Goal: Transaction & Acquisition: Book appointment/travel/reservation

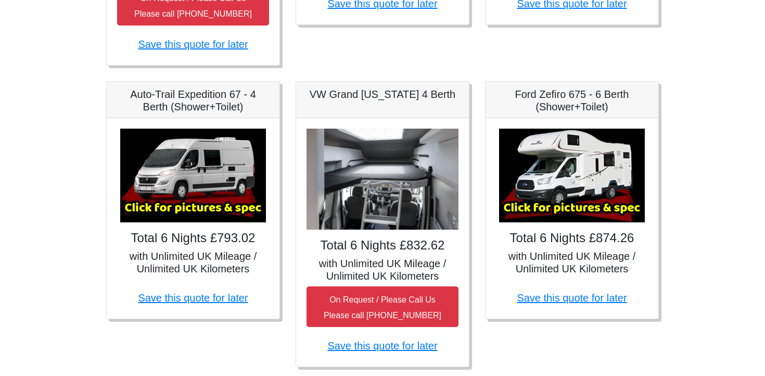
scroll to position [445, 0]
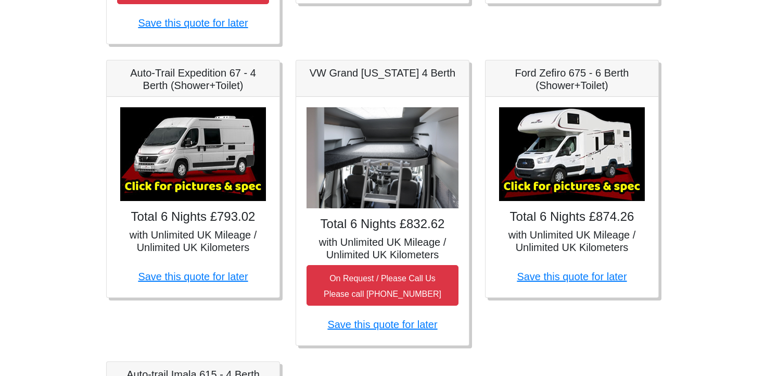
click at [571, 140] on img at bounding box center [572, 154] width 146 height 94
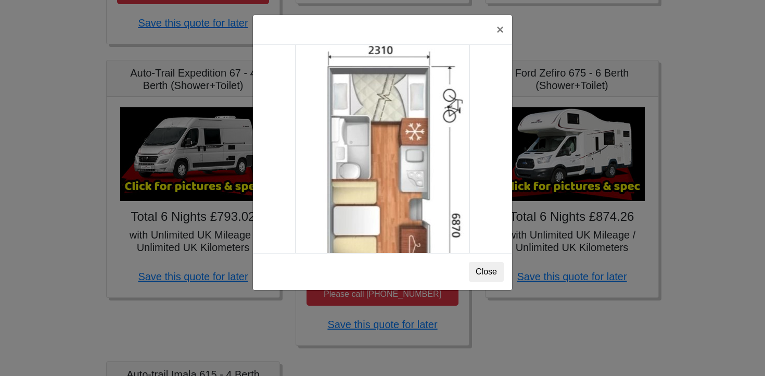
scroll to position [1692, 0]
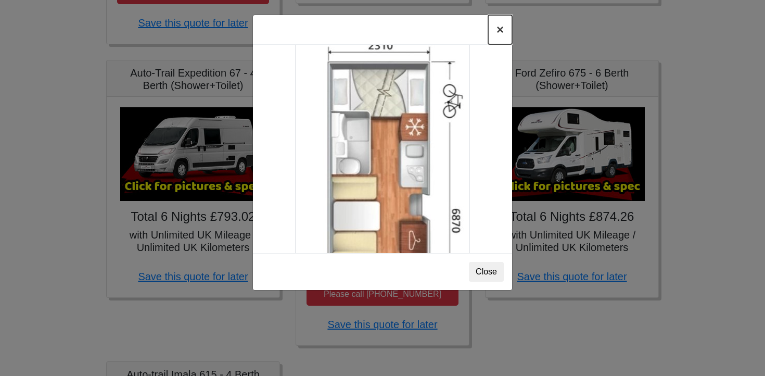
click at [498, 32] on button "×" at bounding box center [500, 29] width 24 height 29
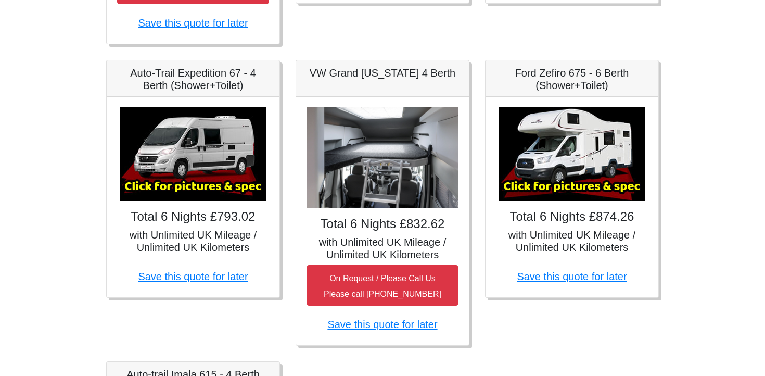
click at [184, 165] on img at bounding box center [193, 154] width 146 height 94
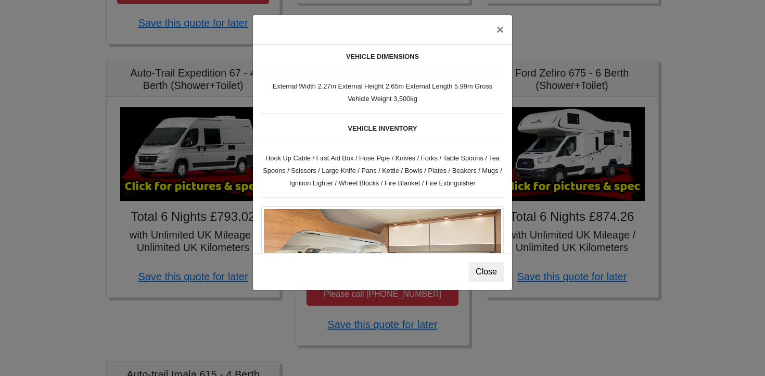
scroll to position [342, 0]
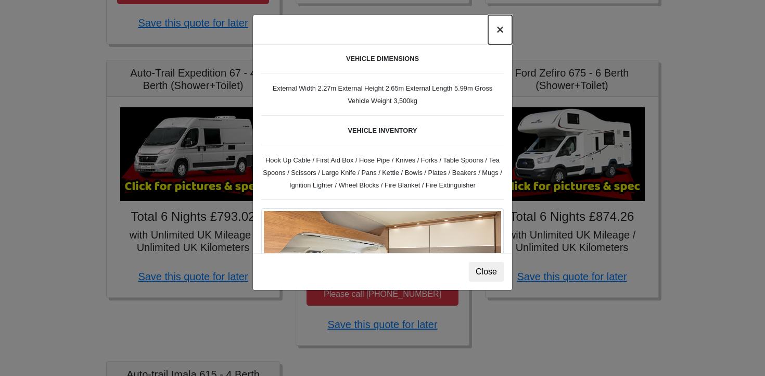
click at [499, 31] on button "×" at bounding box center [500, 29] width 24 height 29
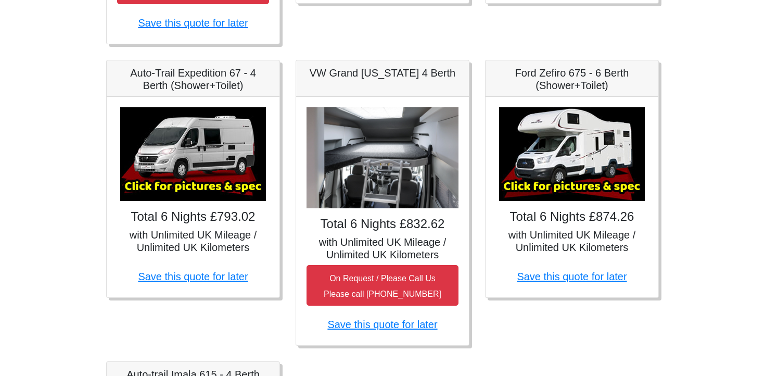
click at [560, 140] on img at bounding box center [572, 154] width 146 height 94
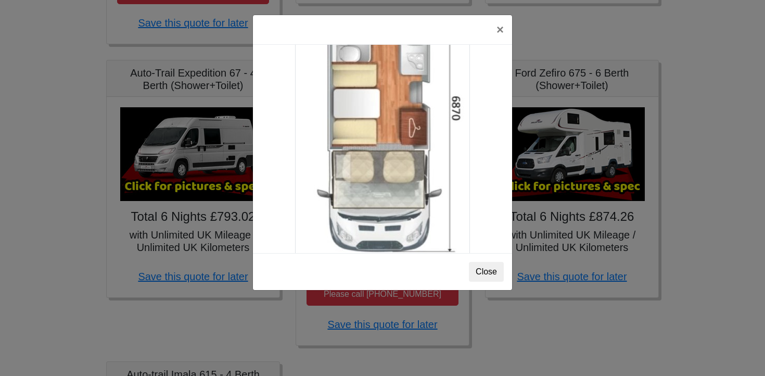
scroll to position [1859, 0]
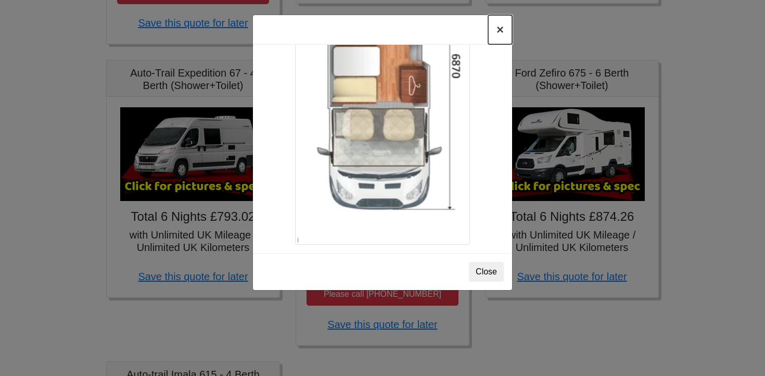
click at [500, 31] on button "×" at bounding box center [500, 29] width 24 height 29
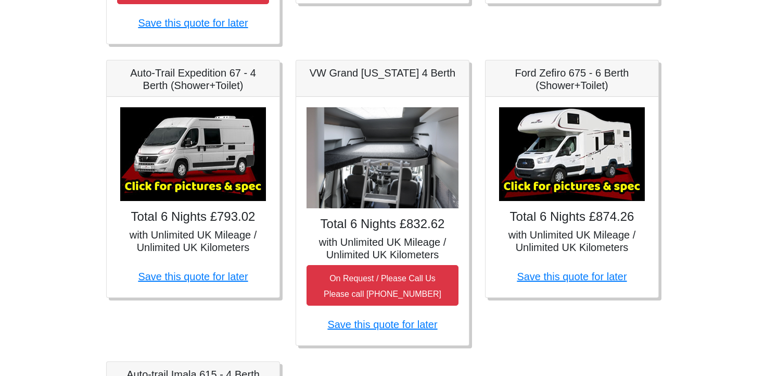
click at [538, 133] on img at bounding box center [572, 154] width 146 height 94
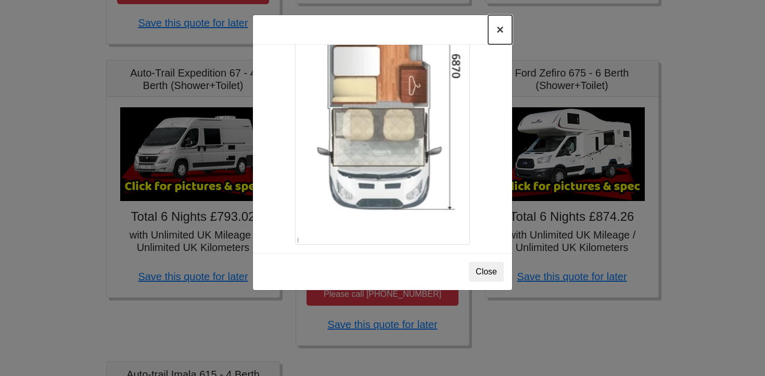
click at [498, 30] on button "×" at bounding box center [500, 29] width 24 height 29
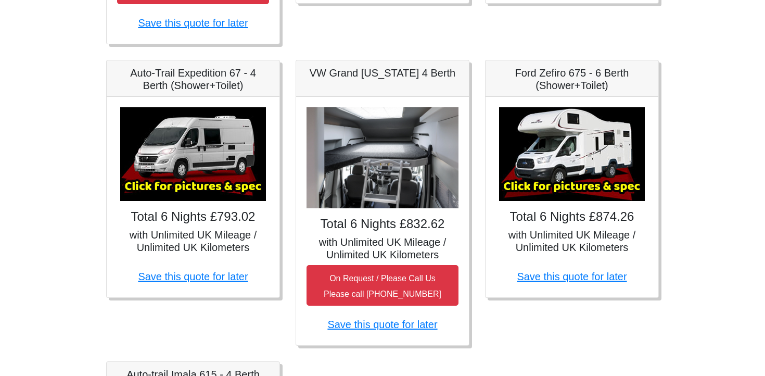
click at [224, 166] on img at bounding box center [193, 154] width 146 height 94
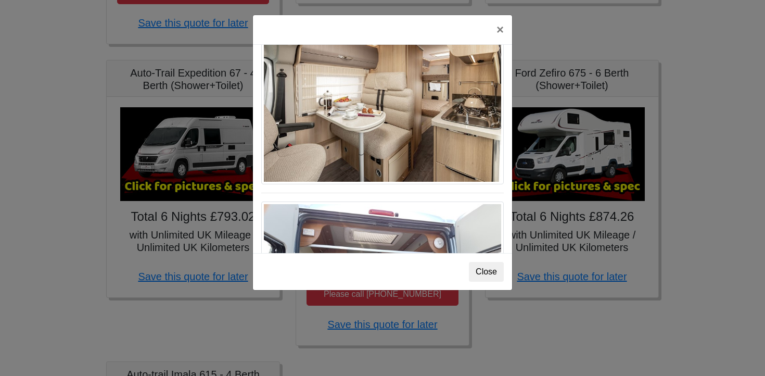
scroll to position [718, 0]
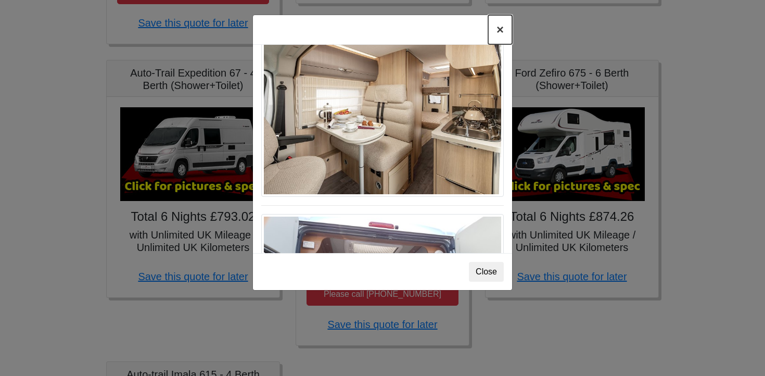
click at [498, 34] on button "×" at bounding box center [500, 29] width 24 height 29
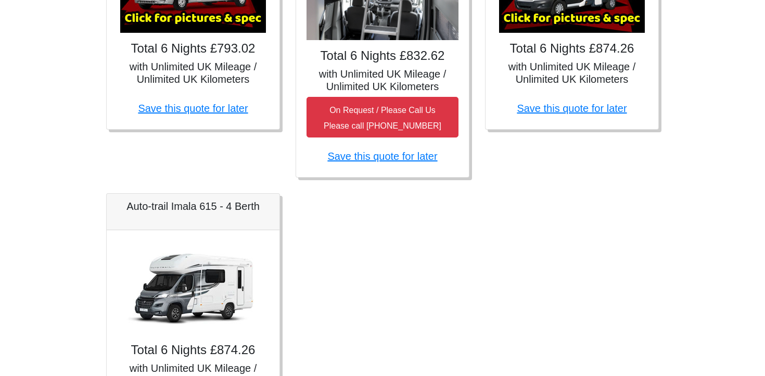
scroll to position [749, 0]
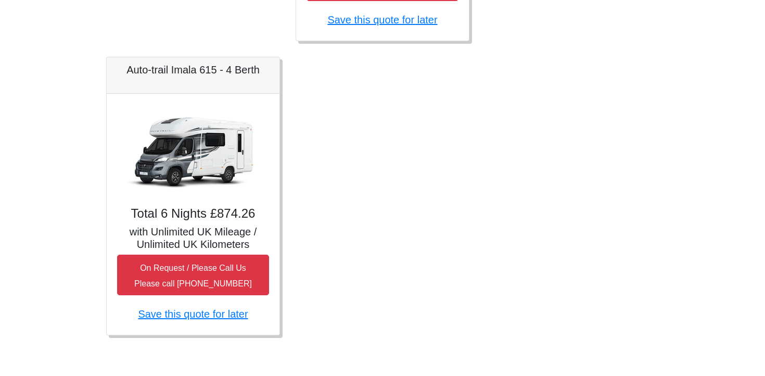
click at [160, 172] on img at bounding box center [193, 151] width 146 height 94
click at [191, 154] on img at bounding box center [193, 151] width 146 height 94
click at [206, 184] on img at bounding box center [193, 151] width 146 height 94
click at [220, 143] on img at bounding box center [193, 151] width 146 height 94
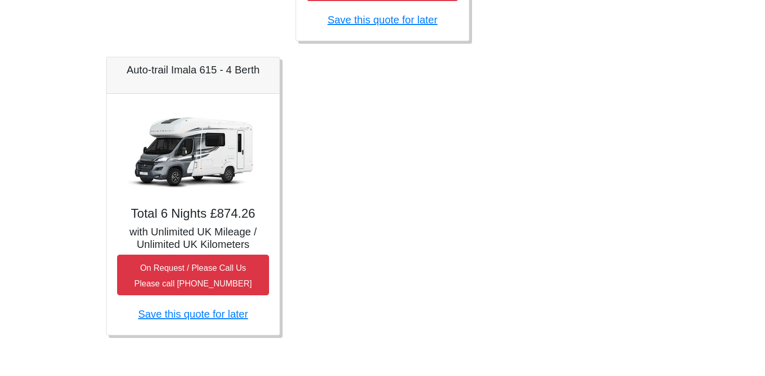
click at [220, 143] on img at bounding box center [193, 151] width 146 height 94
click at [131, 69] on h5 "Auto-trail Imala 615 - 4 Berth" at bounding box center [193, 70] width 152 height 12
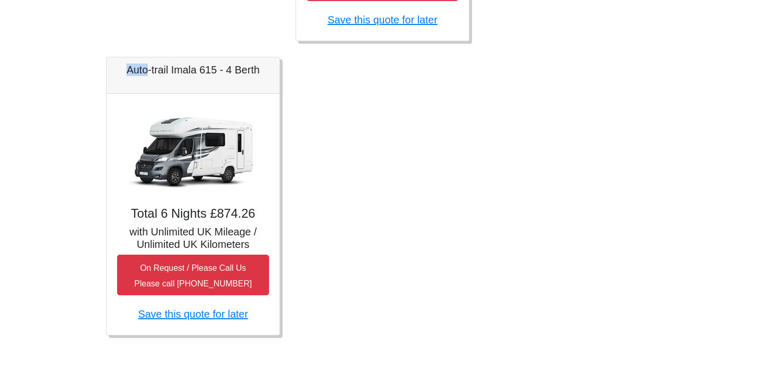
click at [131, 69] on h5 "Auto-trail Imala 615 - 4 Berth" at bounding box center [193, 70] width 152 height 12
copy div "Auto-trail Imala 615 - 4 Berth"
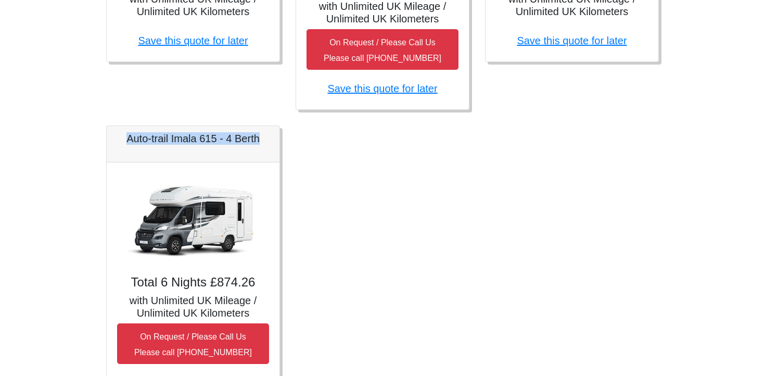
scroll to position [686, 0]
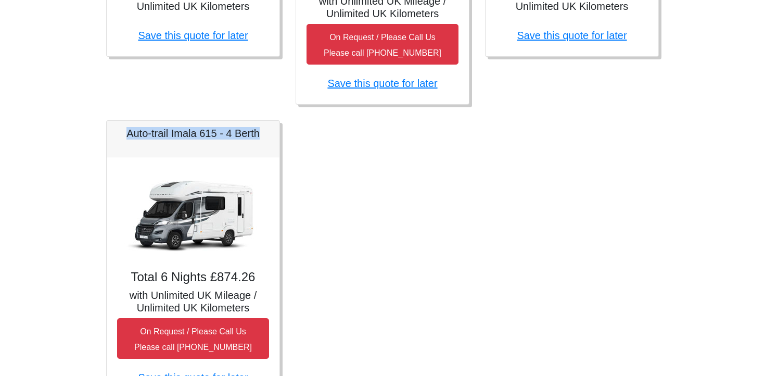
click at [205, 208] on img at bounding box center [193, 215] width 146 height 94
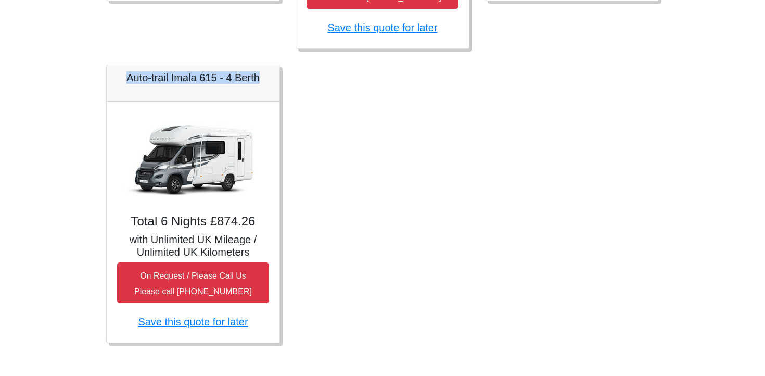
scroll to position [749, 0]
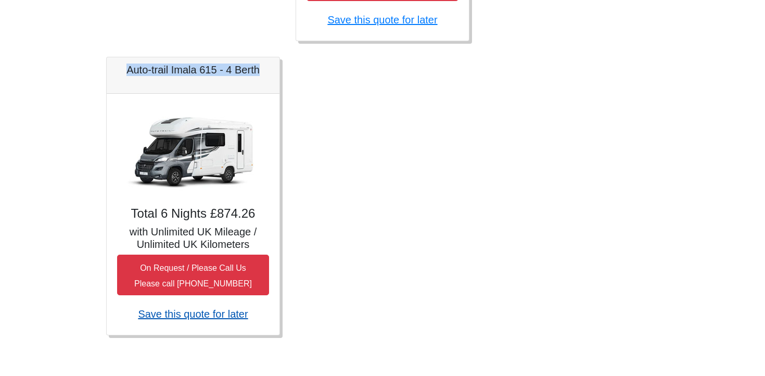
click at [178, 310] on link "Save this quote for later" at bounding box center [193, 313] width 110 height 11
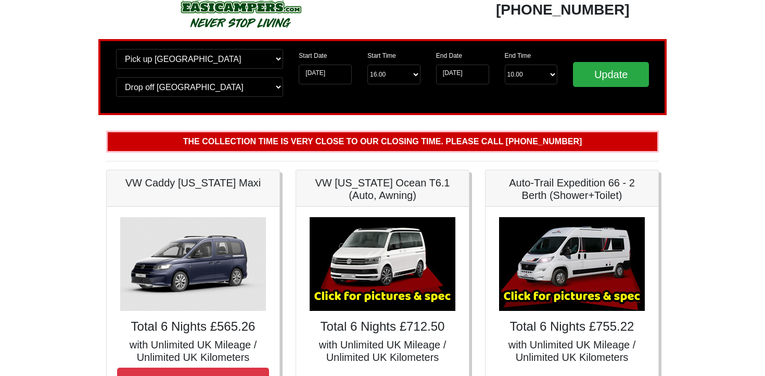
scroll to position [41, 0]
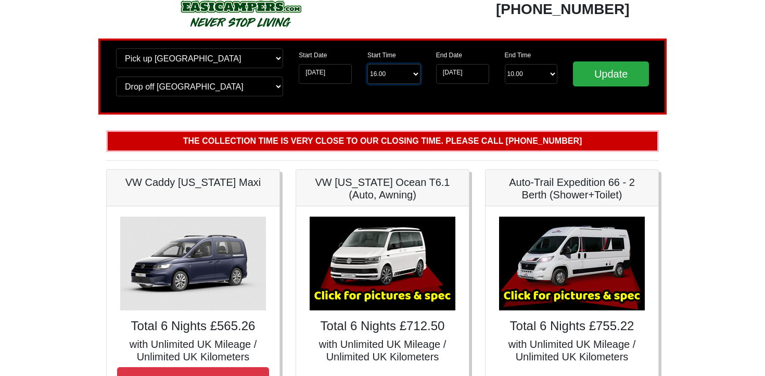
click at [394, 71] on select "Start Time 16.00 -------- 11.00 am (Saturday & Sunday Only) 12.00 pm (Saturday)…" at bounding box center [394, 74] width 53 height 20
select select "17.00"
click at [530, 79] on select "End Time 10.00 -------- 08.00 am 09.00 am 10.00 am 11.00 am (Sunday Only)" at bounding box center [531, 74] width 53 height 20
select select "10.00"
click at [602, 72] on input "Update" at bounding box center [611, 73] width 76 height 25
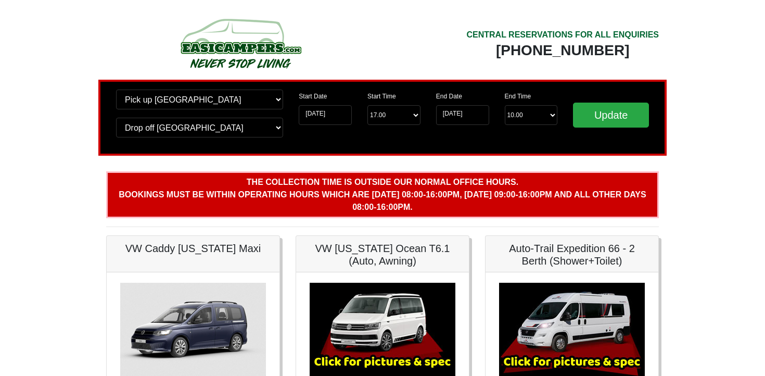
click at [543, 33] on div "CENTRAL RESERVATIONS FOR ALL ENQUIRIES" at bounding box center [563, 35] width 193 height 12
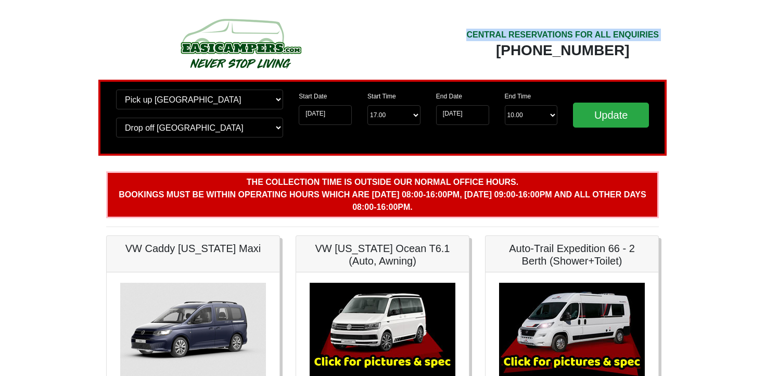
click at [543, 33] on div "CENTRAL RESERVATIONS FOR ALL ENQUIRIES" at bounding box center [563, 35] width 193 height 12
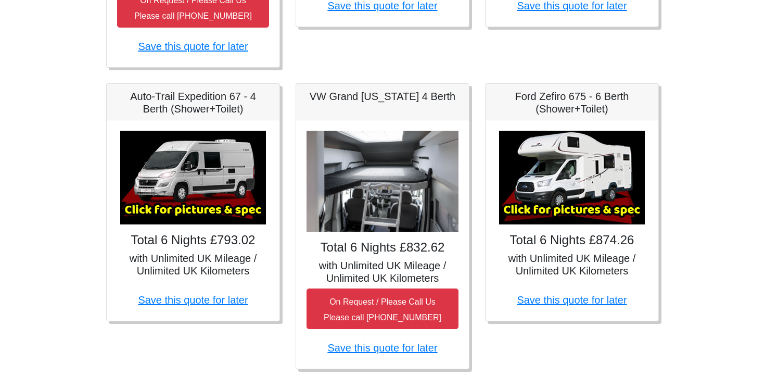
scroll to position [444, 0]
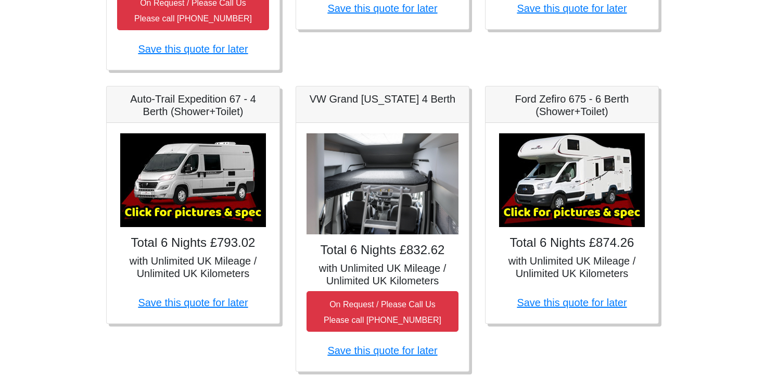
click at [605, 175] on img at bounding box center [572, 180] width 146 height 94
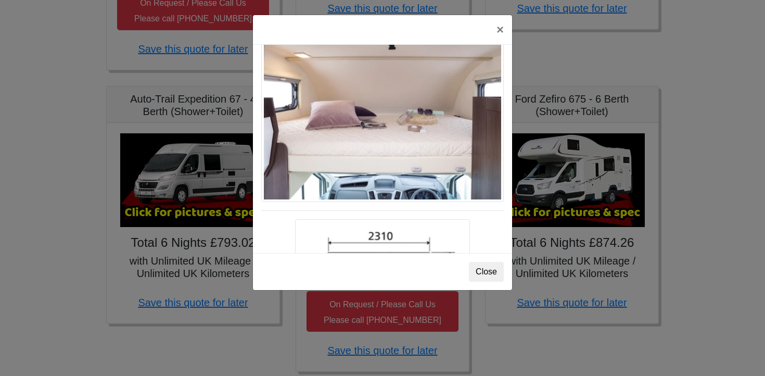
scroll to position [1513, 0]
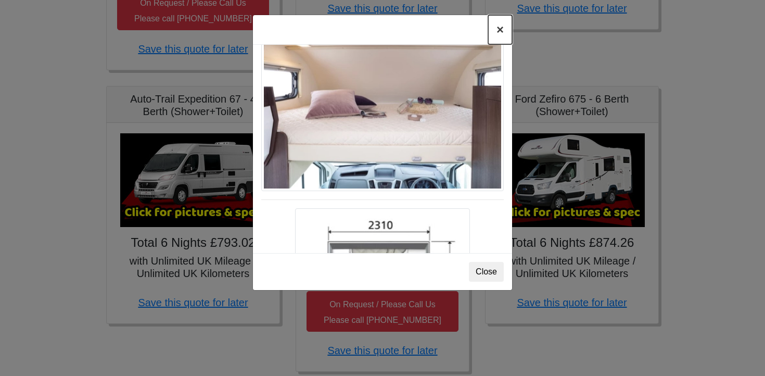
click at [499, 31] on button "×" at bounding box center [500, 29] width 24 height 29
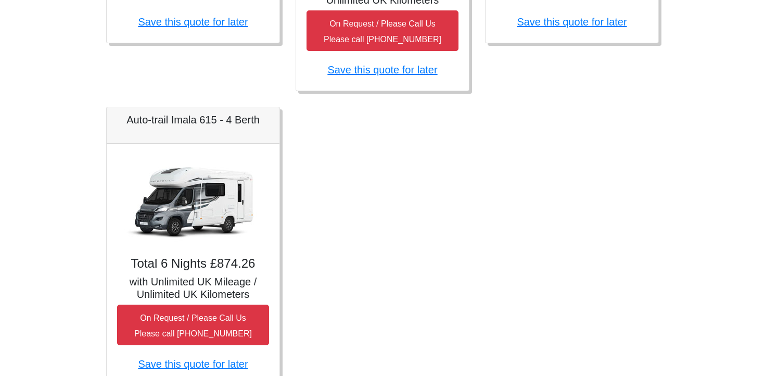
scroll to position [732, 0]
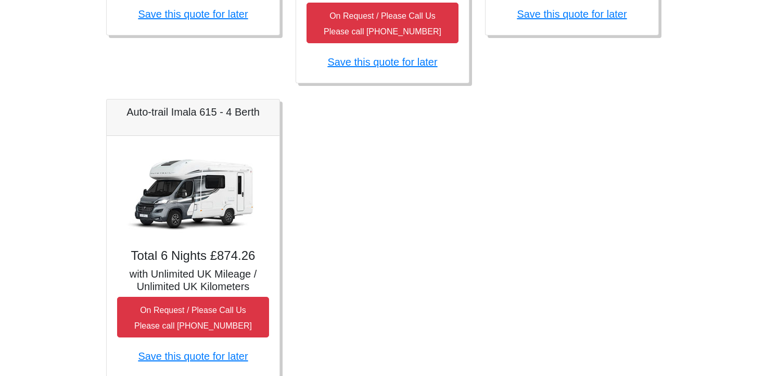
click at [198, 197] on img at bounding box center [193, 193] width 146 height 94
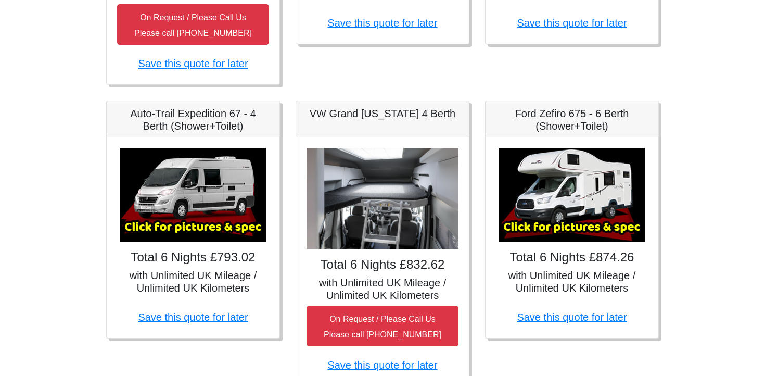
scroll to position [437, 0]
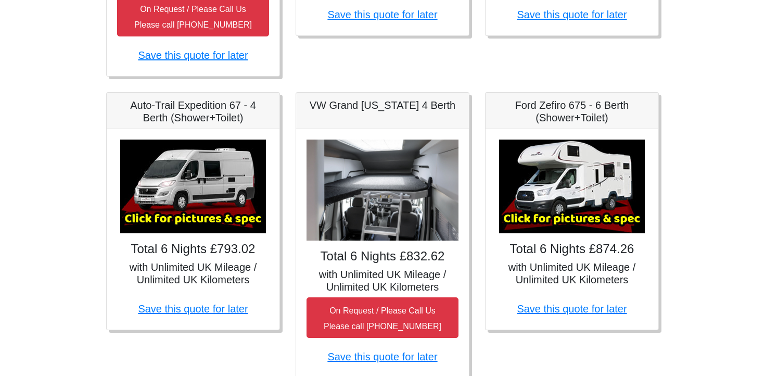
click at [584, 167] on img at bounding box center [572, 187] width 146 height 94
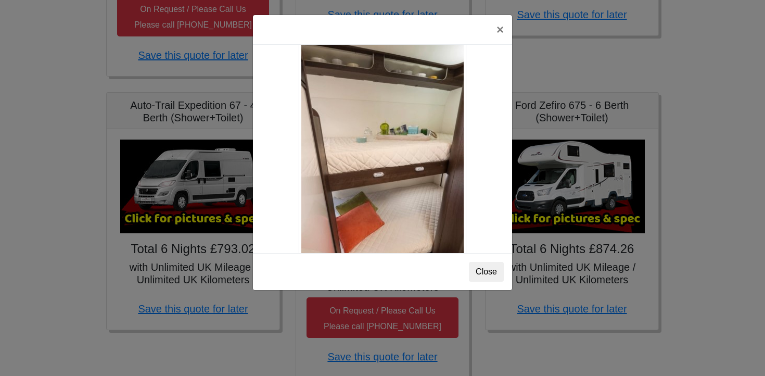
scroll to position [1190, 0]
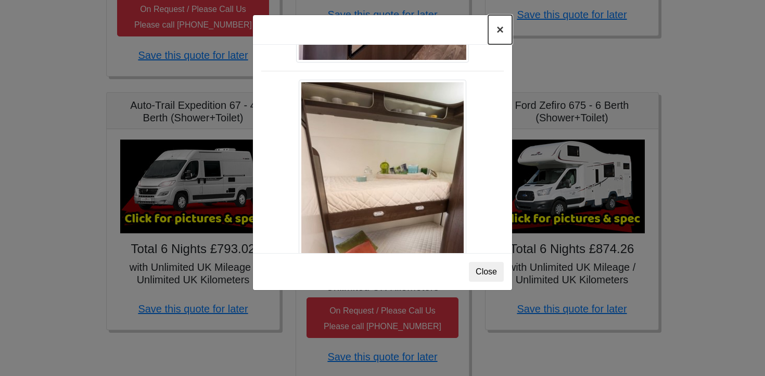
click at [503, 32] on button "×" at bounding box center [500, 29] width 24 height 29
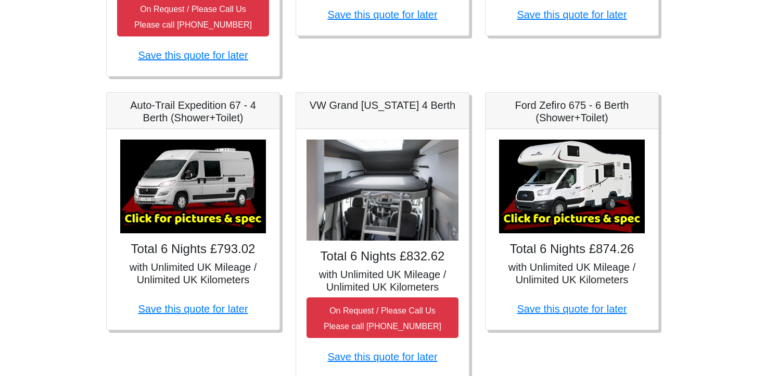
click at [215, 175] on img at bounding box center [193, 187] width 146 height 94
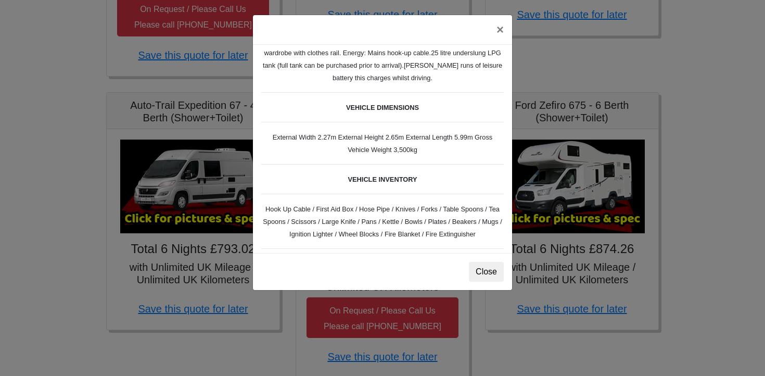
scroll to position [342, 0]
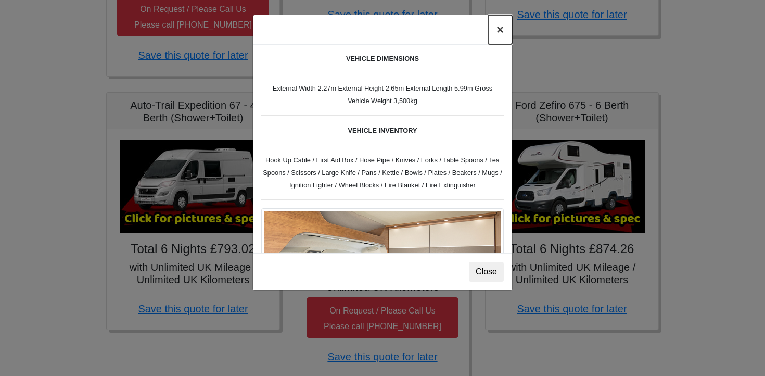
click at [500, 27] on button "×" at bounding box center [500, 29] width 24 height 29
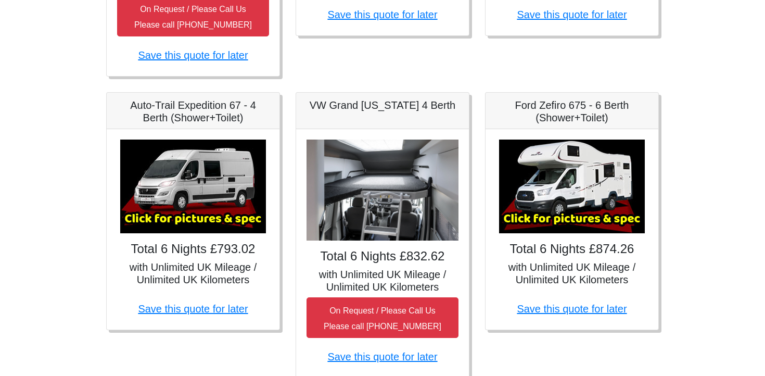
click at [571, 172] on img at bounding box center [572, 187] width 146 height 94
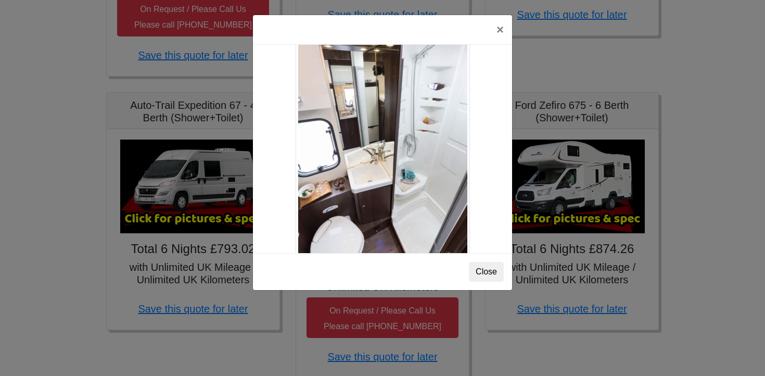
scroll to position [404, 0]
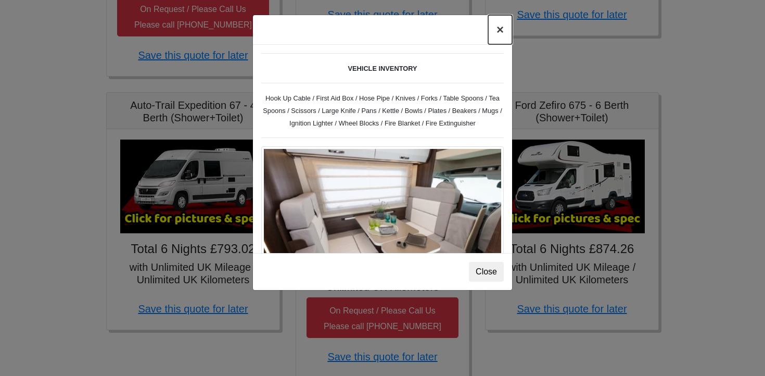
click at [501, 27] on button "×" at bounding box center [500, 29] width 24 height 29
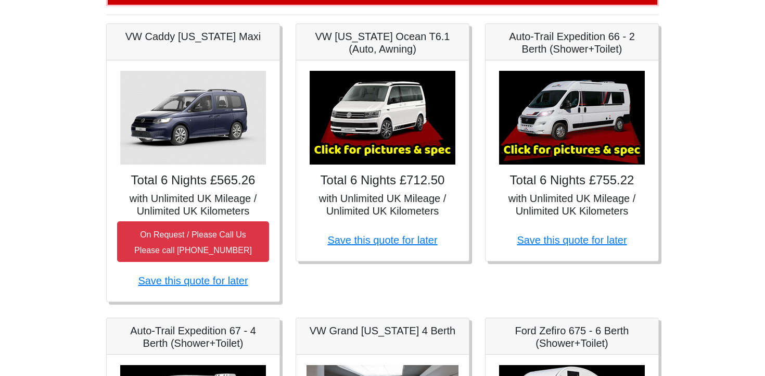
scroll to position [213, 0]
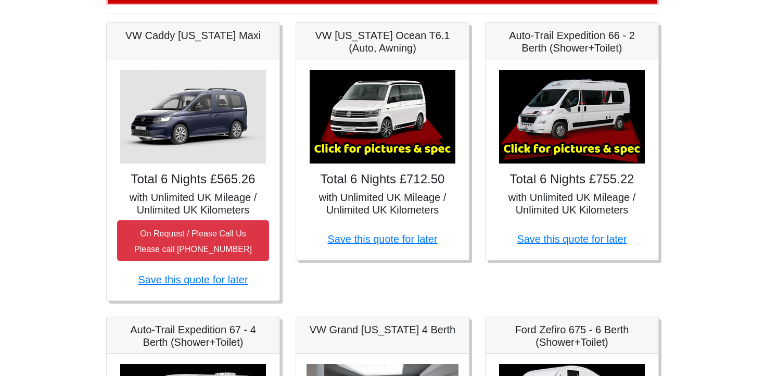
click at [556, 130] on img at bounding box center [572, 117] width 146 height 94
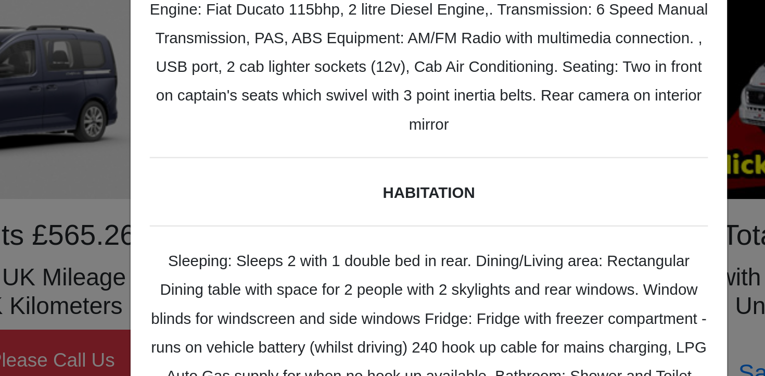
scroll to position [0, 0]
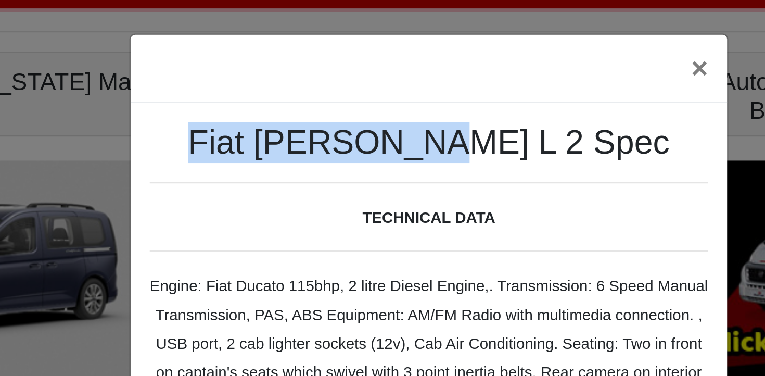
drag, startPoint x: 408, startPoint y: 60, endPoint x: 320, endPoint y: 59, distance: 88.0
click at [320, 59] on h3 "Fiat [PERSON_NAME] L 2 Spec" at bounding box center [382, 62] width 243 height 18
copy h3 "Fiat [PERSON_NAME] L 2"
click at [499, 29] on button "×" at bounding box center [500, 29] width 24 height 29
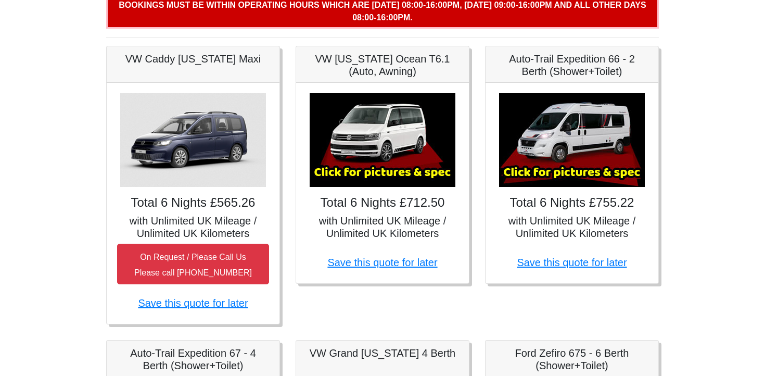
scroll to position [89, 0]
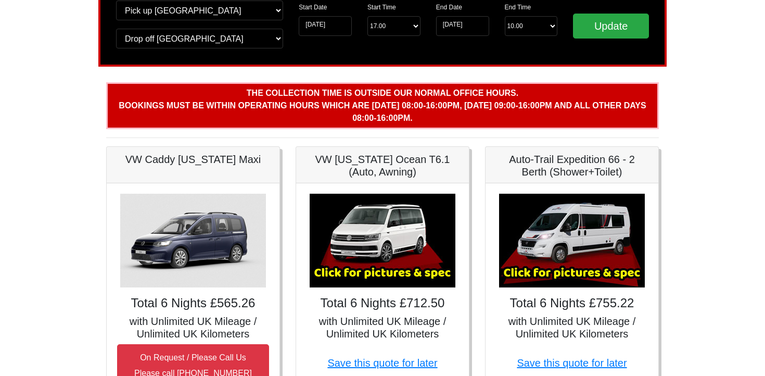
click at [162, 225] on img at bounding box center [193, 241] width 146 height 94
click at [205, 233] on img at bounding box center [193, 241] width 146 height 94
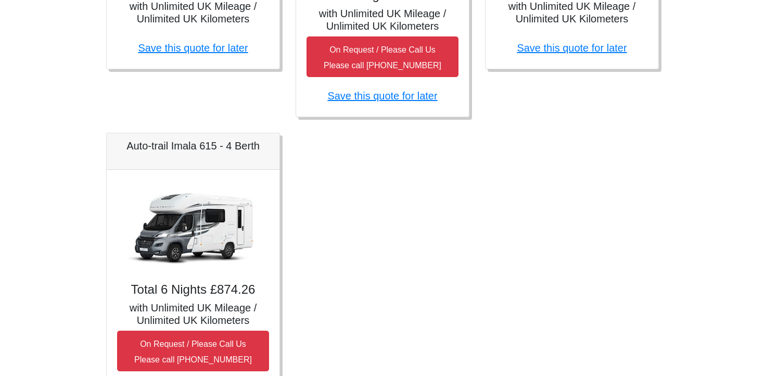
scroll to position [701, 0]
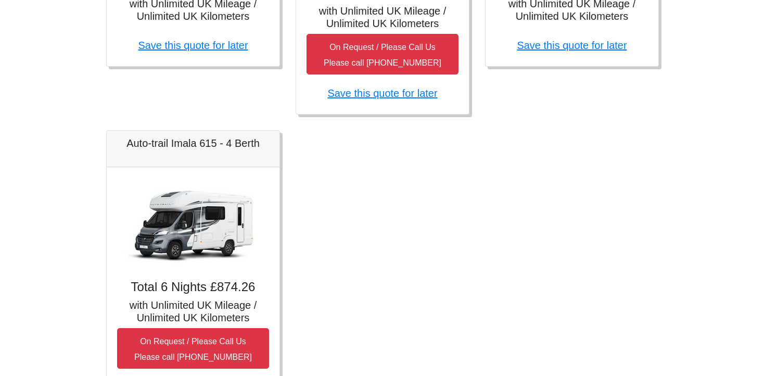
click at [192, 216] on img at bounding box center [193, 225] width 146 height 94
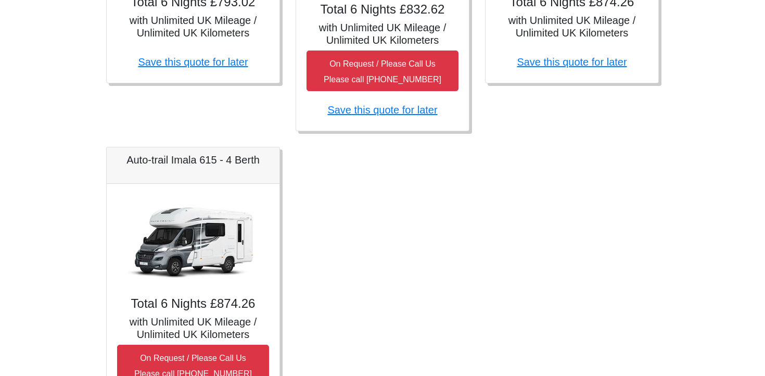
scroll to position [704, 0]
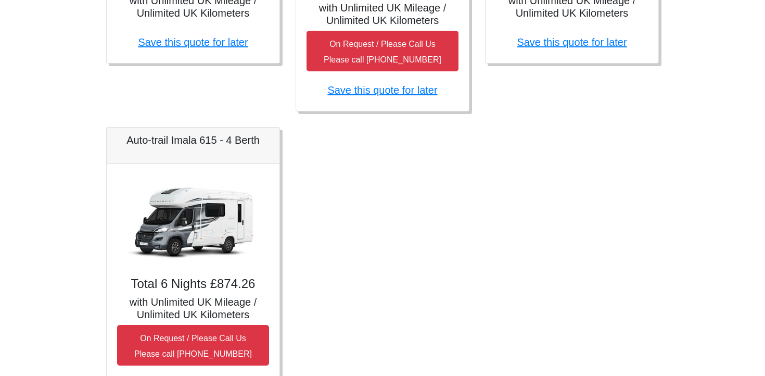
click at [190, 247] on img at bounding box center [193, 221] width 146 height 94
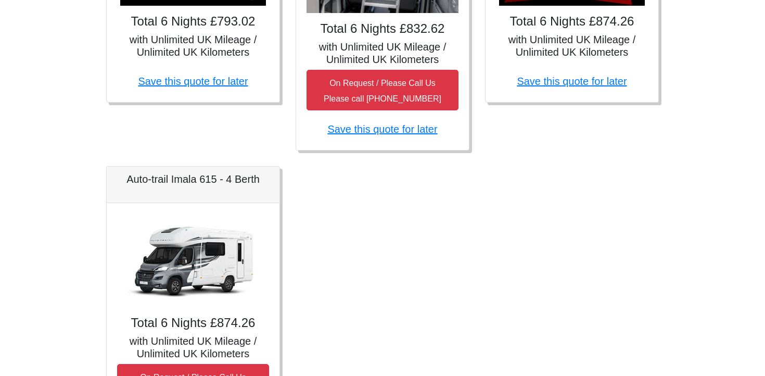
scroll to position [664, 0]
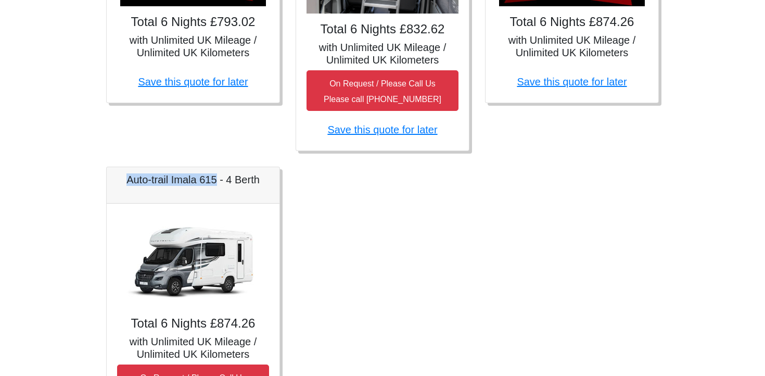
drag, startPoint x: 127, startPoint y: 180, endPoint x: 215, endPoint y: 179, distance: 88.5
click at [215, 179] on h5 "Auto-trail Imala 615 - 4 Berth" at bounding box center [193, 179] width 152 height 12
copy h5 "Auto-trail Imala 615"
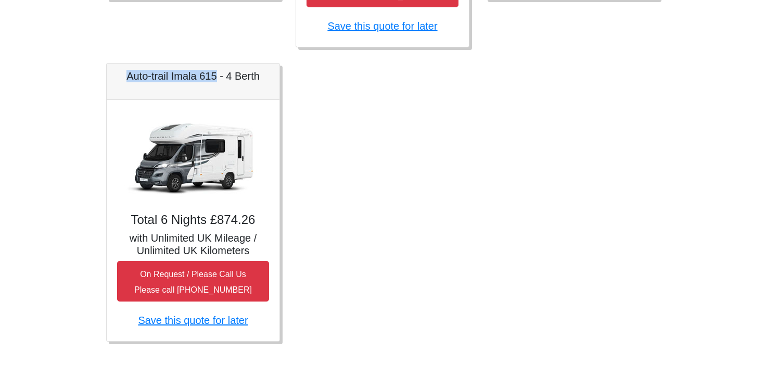
scroll to position [774, 0]
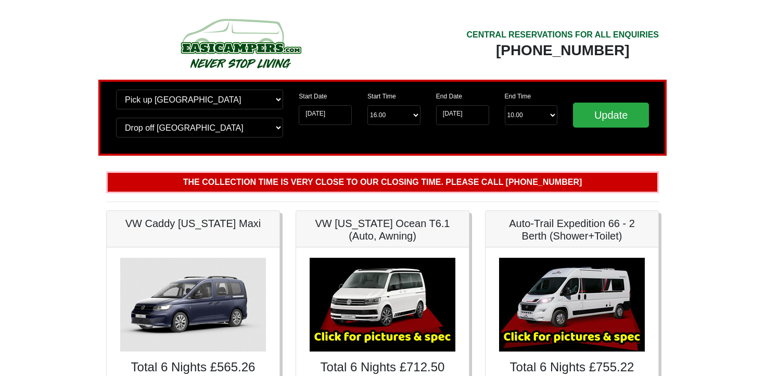
scroll to position [749, 0]
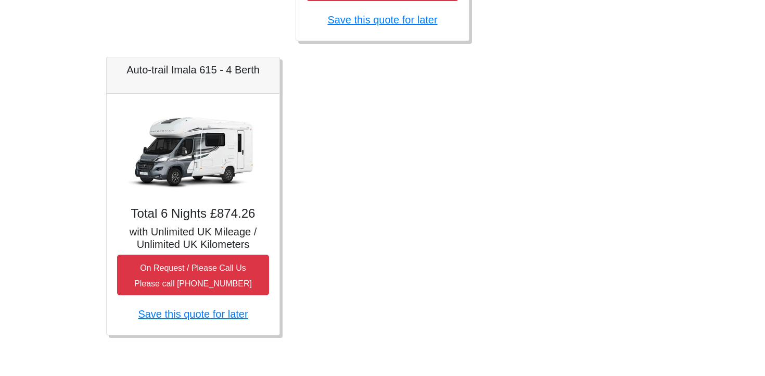
click at [192, 156] on img at bounding box center [193, 151] width 146 height 94
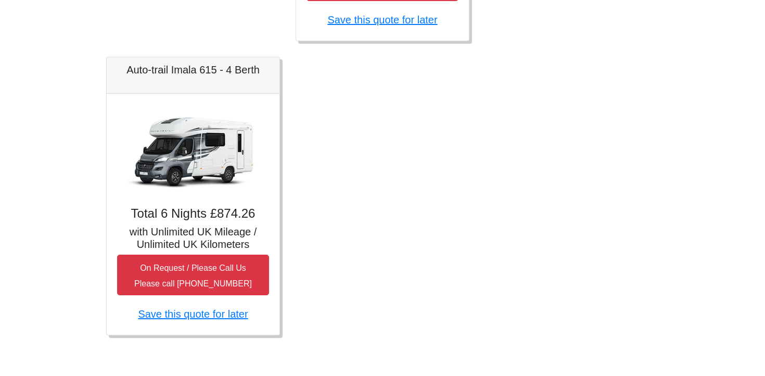
click at [192, 136] on img at bounding box center [193, 151] width 146 height 94
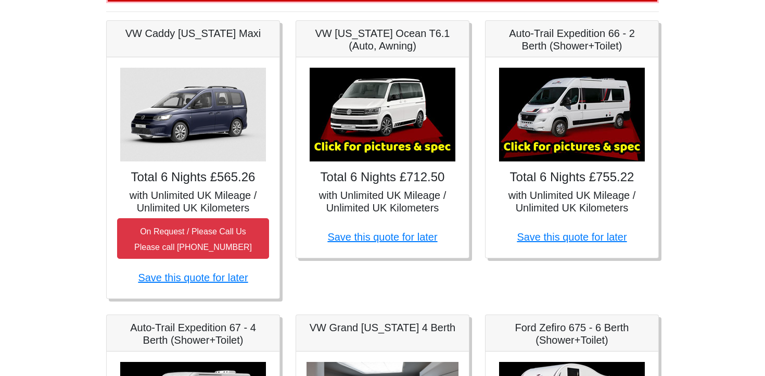
scroll to position [192, 0]
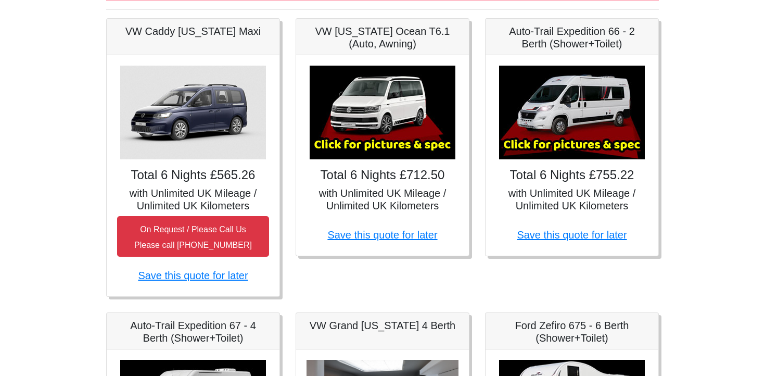
click at [572, 100] on img at bounding box center [572, 113] width 146 height 94
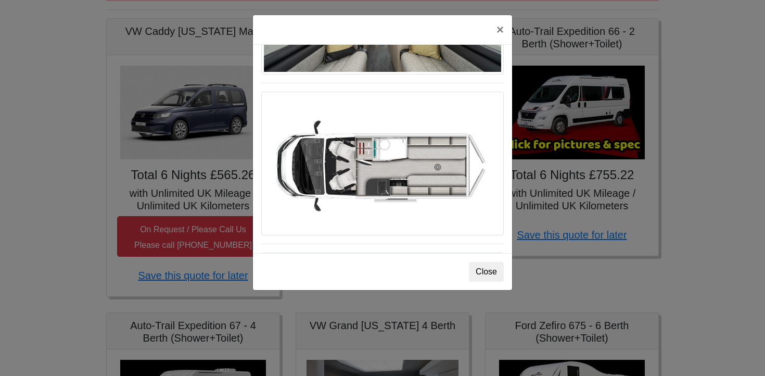
scroll to position [650, 0]
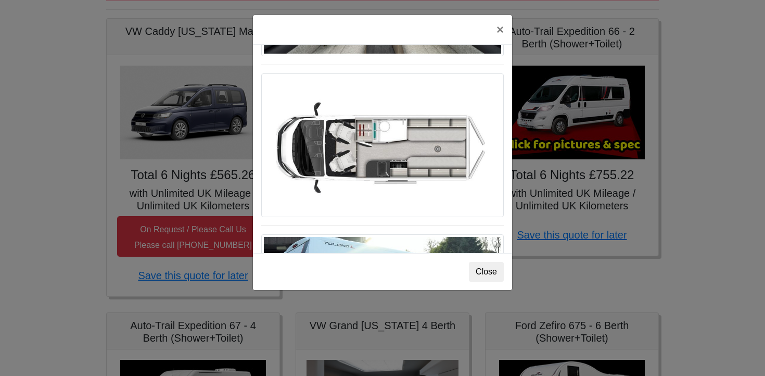
click at [393, 126] on img at bounding box center [382, 145] width 243 height 144
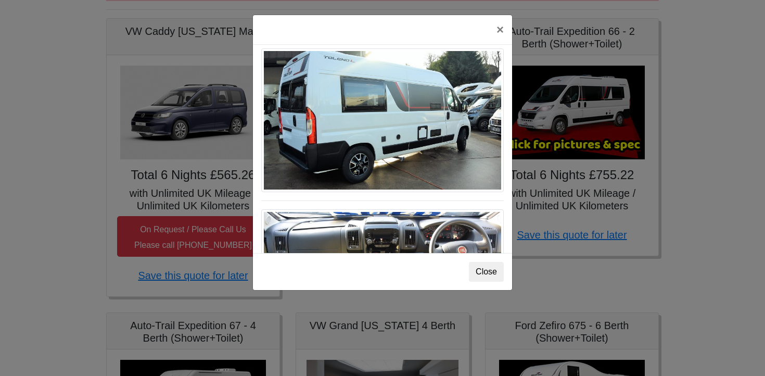
scroll to position [844, 0]
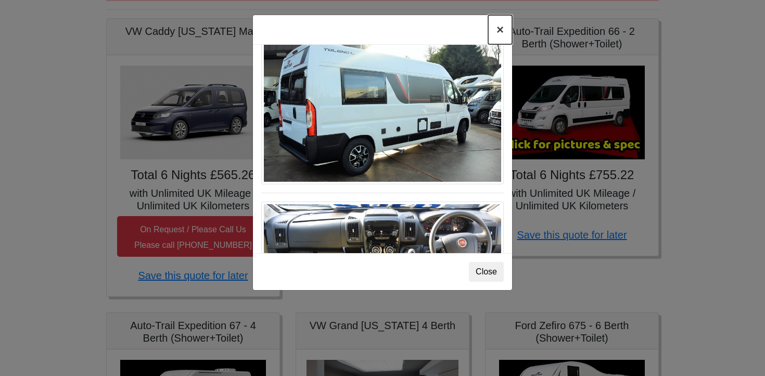
click at [502, 29] on button "×" at bounding box center [500, 29] width 24 height 29
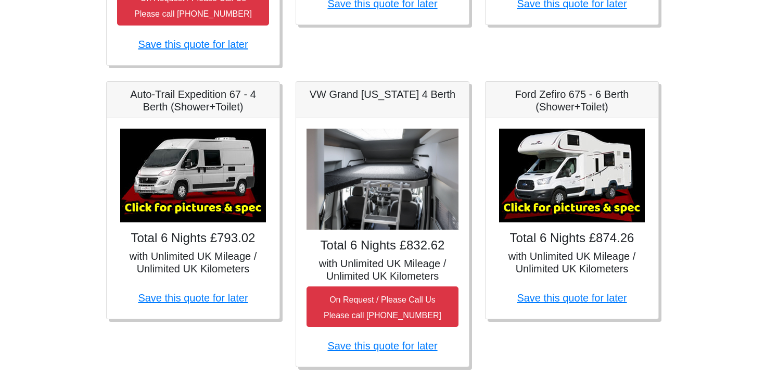
scroll to position [451, 0]
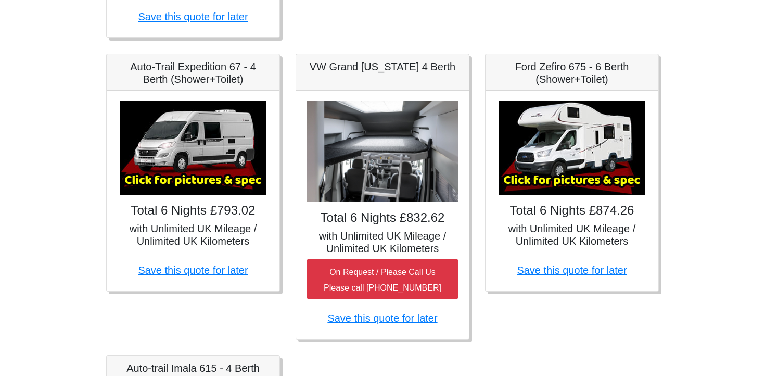
click at [213, 149] on img at bounding box center [193, 148] width 146 height 94
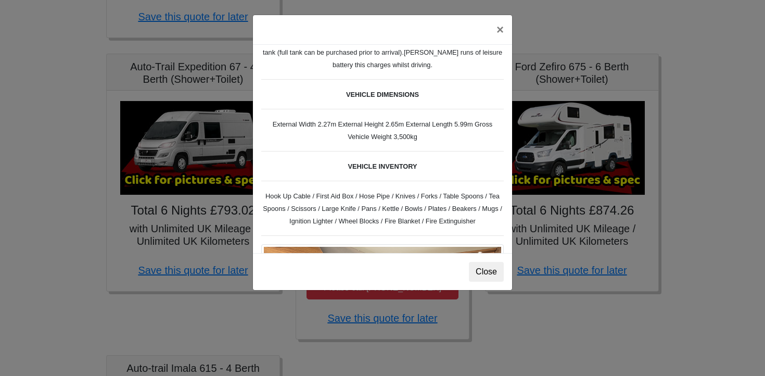
scroll to position [313, 0]
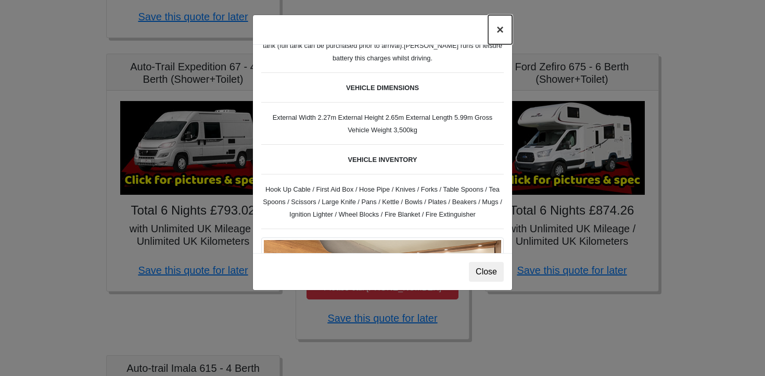
click at [500, 35] on button "×" at bounding box center [500, 29] width 24 height 29
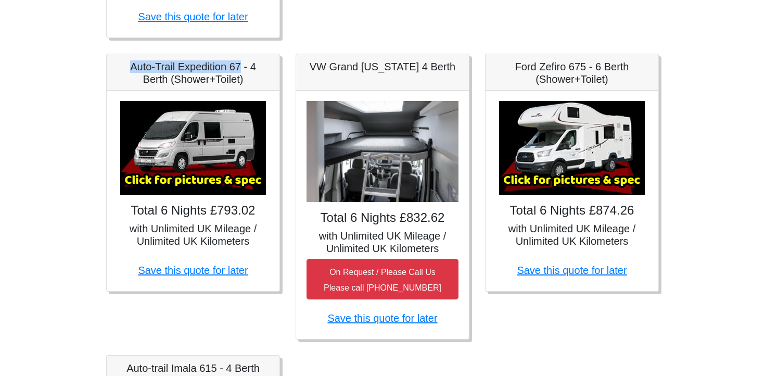
drag, startPoint x: 130, startPoint y: 66, endPoint x: 238, endPoint y: 69, distance: 108.3
click at [238, 69] on h5 "Auto-Trail Expedition 67 - 4 Berth (Shower+Toilet)" at bounding box center [193, 72] width 152 height 25
copy h5 "Auto-Trail Expedition 67"
click at [207, 158] on img at bounding box center [193, 148] width 146 height 94
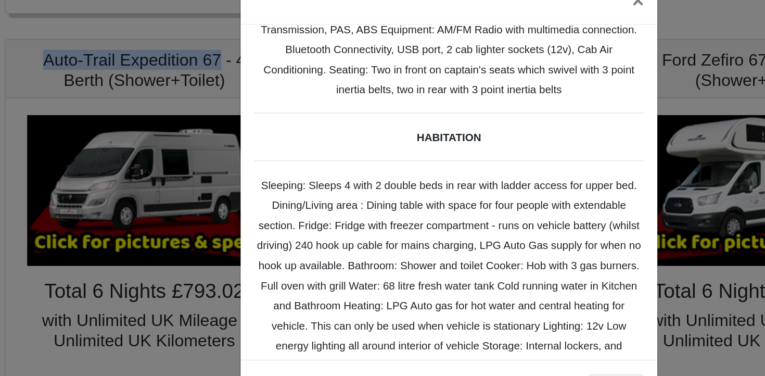
scroll to position [0, 0]
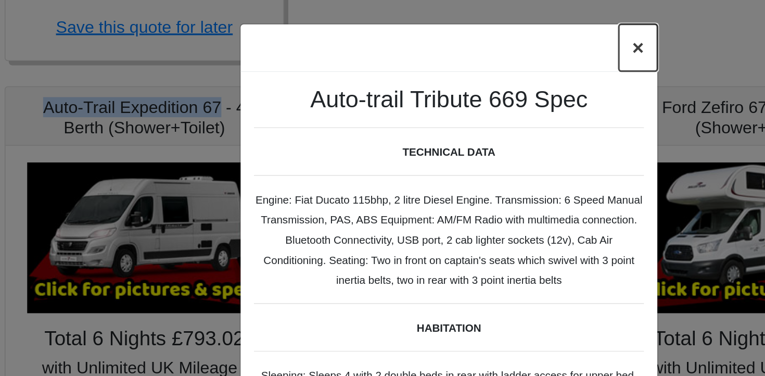
click at [502, 31] on button "×" at bounding box center [500, 29] width 24 height 29
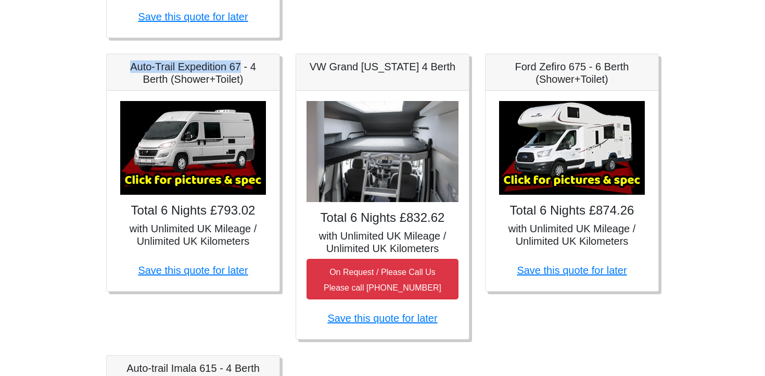
click at [545, 131] on img at bounding box center [572, 148] width 146 height 94
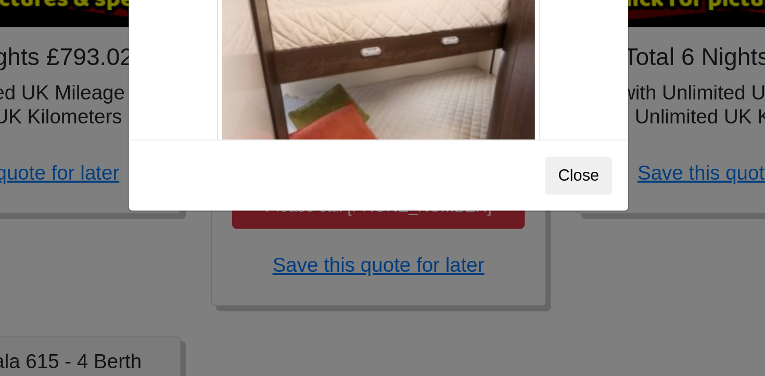
scroll to position [450, 0]
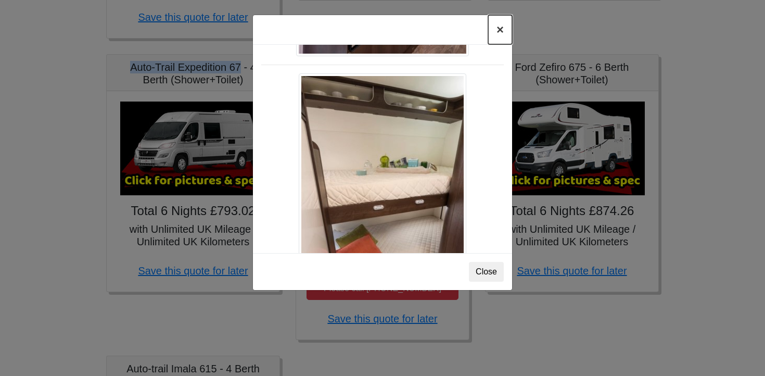
click at [497, 30] on button "×" at bounding box center [500, 29] width 24 height 29
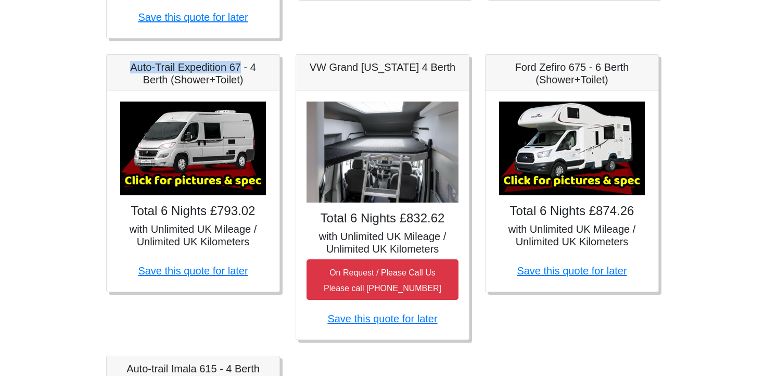
click at [478, 143] on div "Ford Zefiro 675 - 6 Berth (Shower+Toilet) × Ford Zefiro 675 Spec TECHNICAL DATA…" at bounding box center [572, 197] width 190 height 286
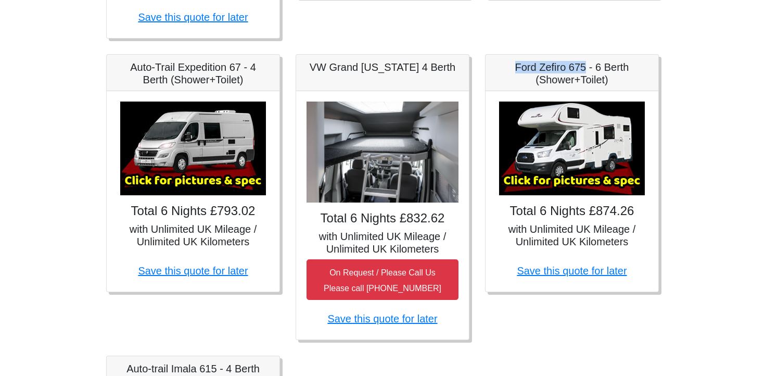
drag, startPoint x: 517, startPoint y: 68, endPoint x: 587, endPoint y: 68, distance: 70.8
click at [587, 68] on h5 "Ford Zefiro 675 - 6 Berth (Shower+Toilet)" at bounding box center [572, 73] width 152 height 25
copy h5 "Ford Zefiro 675"
click at [198, 131] on img at bounding box center [193, 149] width 146 height 94
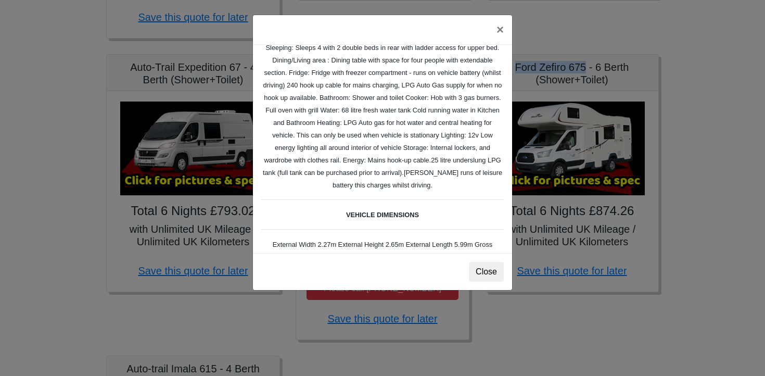
scroll to position [0, 0]
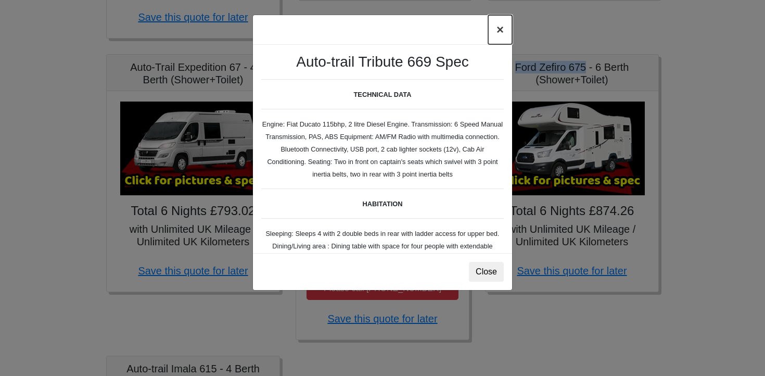
click at [503, 32] on button "×" at bounding box center [500, 29] width 24 height 29
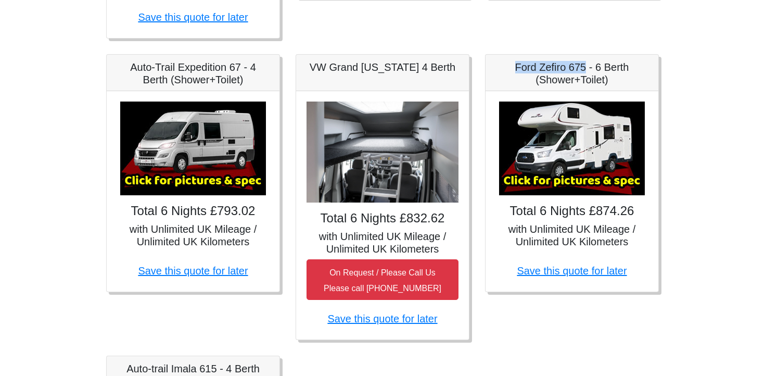
click at [187, 134] on img at bounding box center [193, 149] width 146 height 94
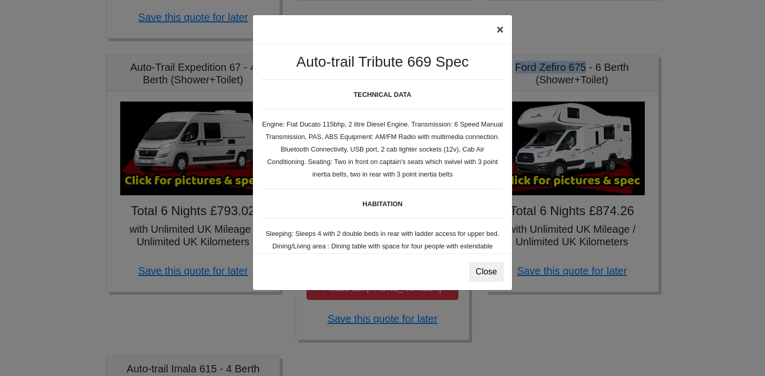
click at [500, 29] on button "×" at bounding box center [500, 29] width 24 height 29
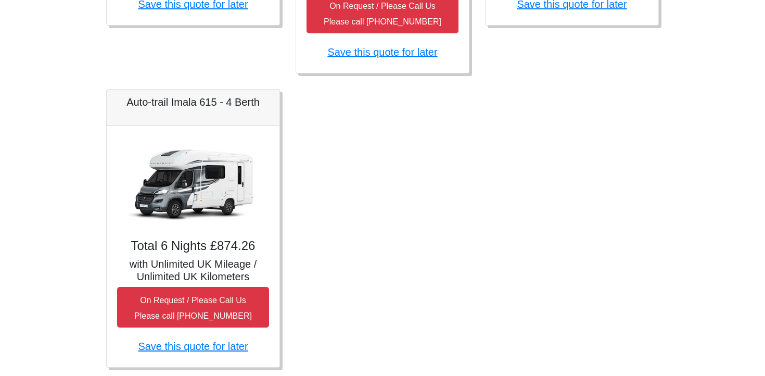
scroll to position [728, 0]
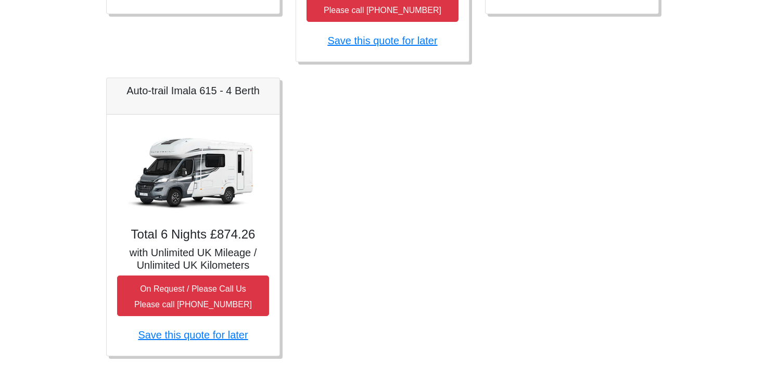
click at [208, 166] on img at bounding box center [193, 172] width 146 height 94
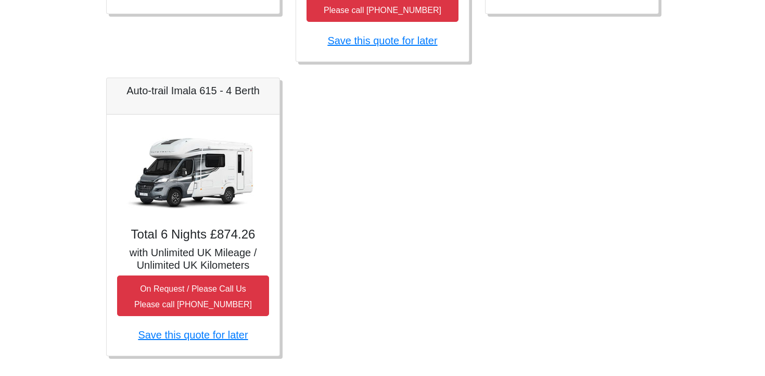
click at [208, 166] on img at bounding box center [193, 172] width 146 height 94
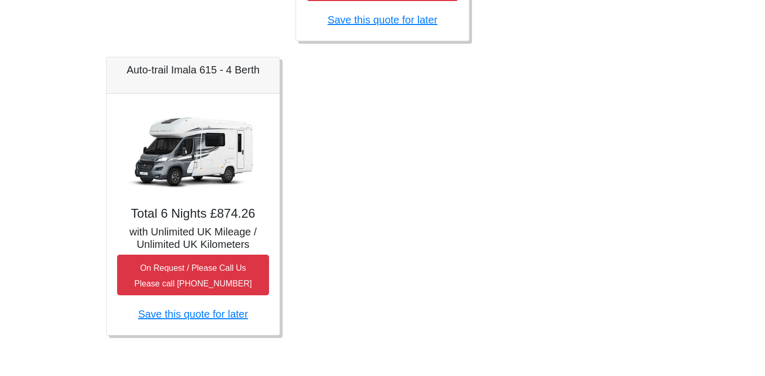
click at [215, 145] on img at bounding box center [193, 151] width 146 height 94
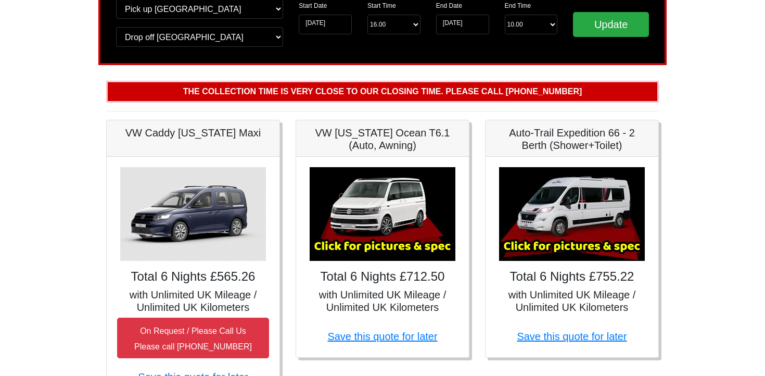
scroll to position [0, 0]
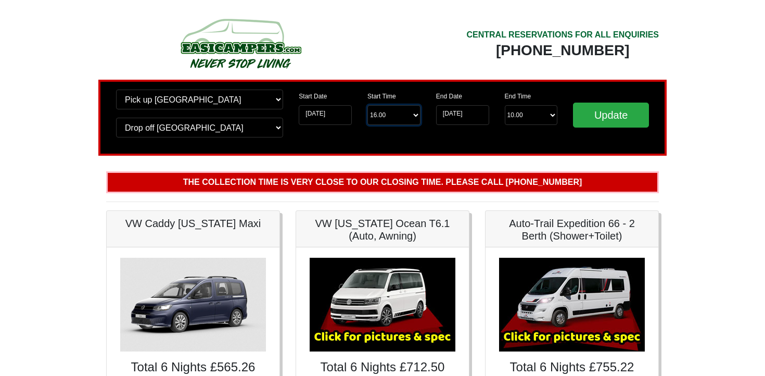
click at [396, 119] on select "Start Time 16.00 -------- 11.00 am (Saturday & Sunday Only) 12.00 pm (Saturday)…" at bounding box center [394, 115] width 53 height 20
click at [517, 116] on select "End Time 10.00 -------- 08.00 am 09.00 am 10.00 am 11.00 am (Sunday Only)" at bounding box center [531, 115] width 53 height 20
